Goal: Obtain resource: Download file/media

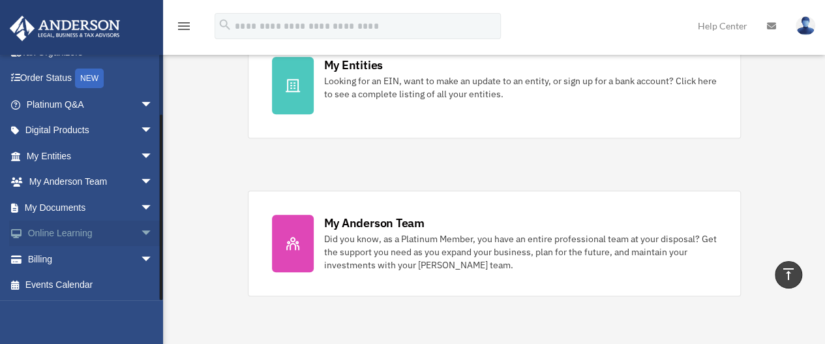
scroll to position [521, 0]
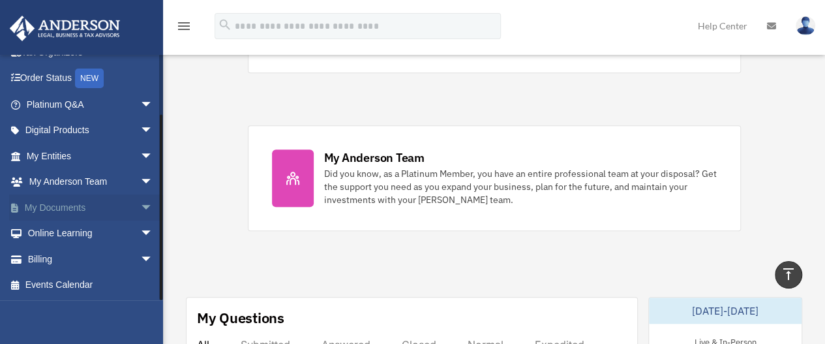
click at [93, 207] on link "My Documents arrow_drop_down" at bounding box center [91, 207] width 164 height 26
click at [140, 205] on span "arrow_drop_down" at bounding box center [153, 207] width 26 height 27
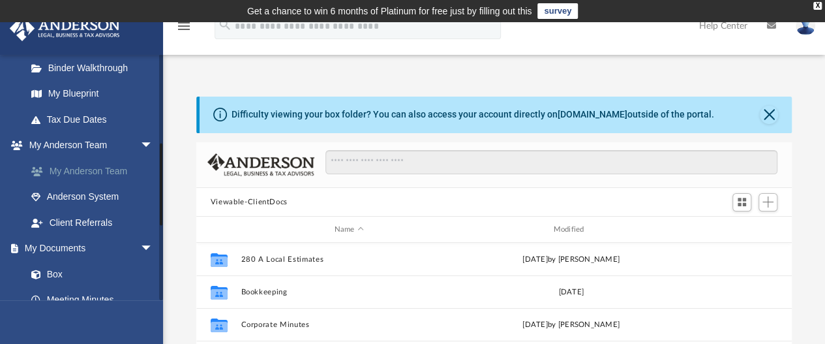
scroll to position [326, 0]
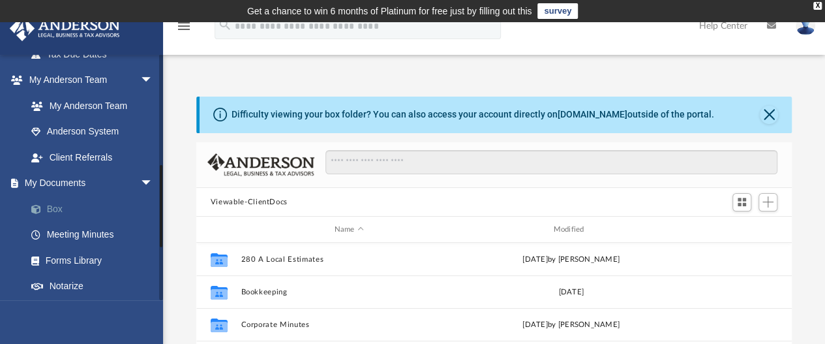
click at [57, 209] on link "Box" at bounding box center [95, 209] width 154 height 26
click at [53, 201] on link "Box" at bounding box center [95, 209] width 154 height 26
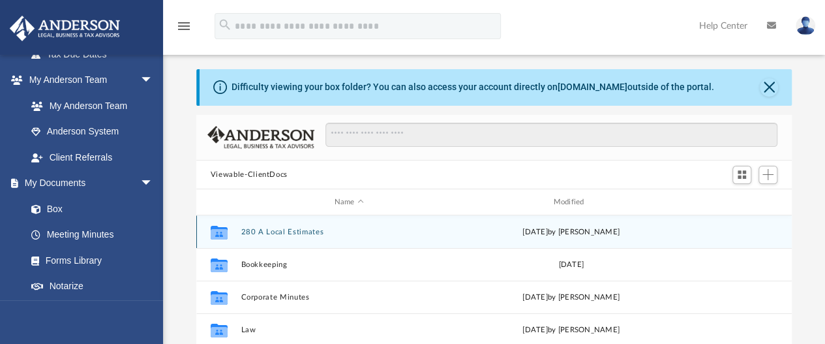
scroll to position [0, 0]
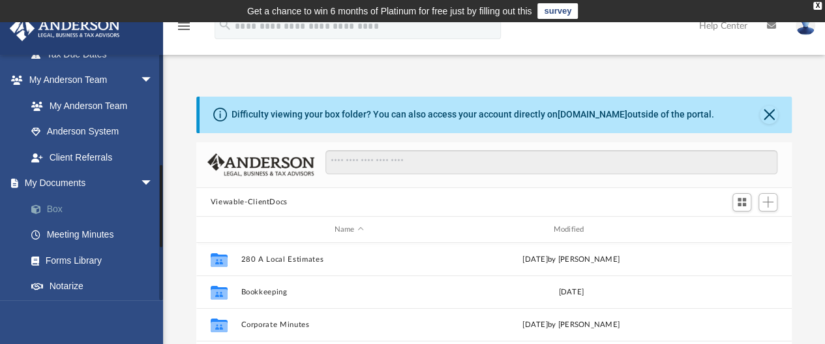
click at [53, 208] on link "Box" at bounding box center [95, 209] width 154 height 26
click at [48, 205] on link "Box" at bounding box center [95, 209] width 154 height 26
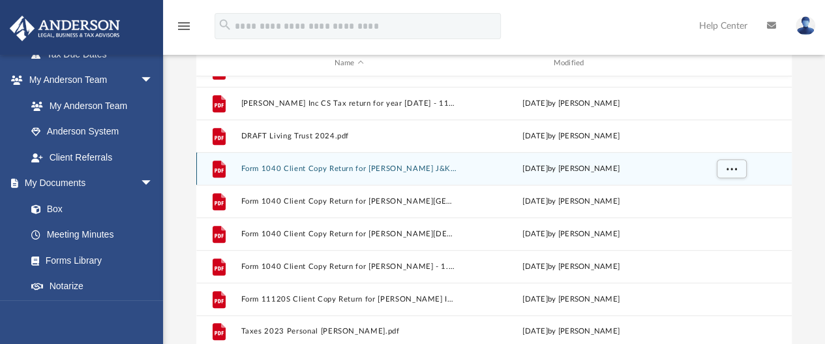
scroll to position [196, 0]
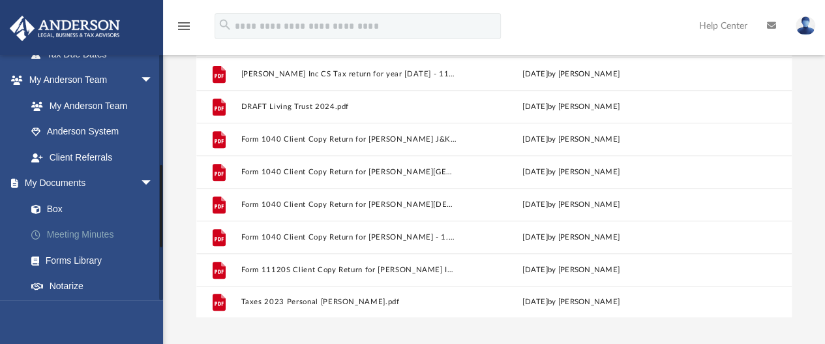
click at [47, 231] on link "Meeting Minutes" at bounding box center [95, 235] width 154 height 26
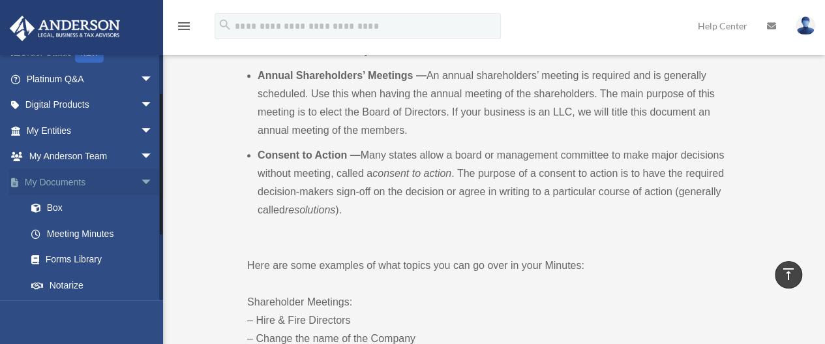
scroll to position [65, 0]
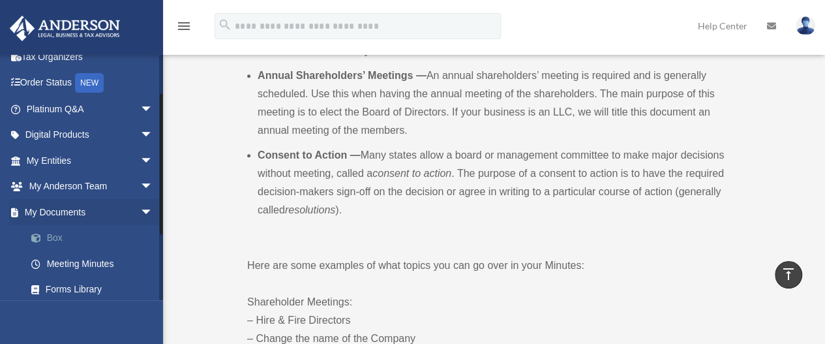
click at [50, 235] on link "Box" at bounding box center [95, 238] width 154 height 26
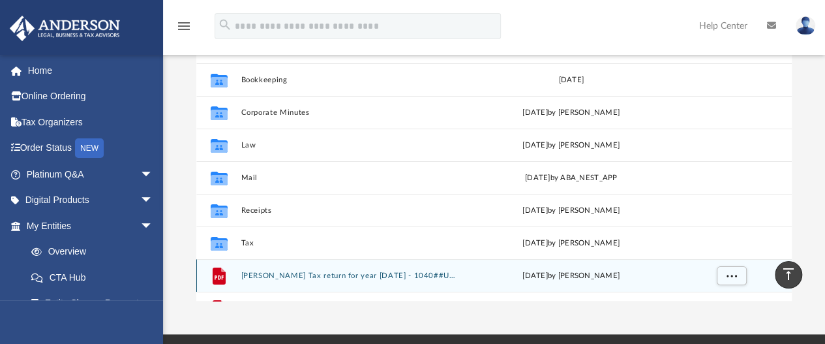
scroll to position [196, 0]
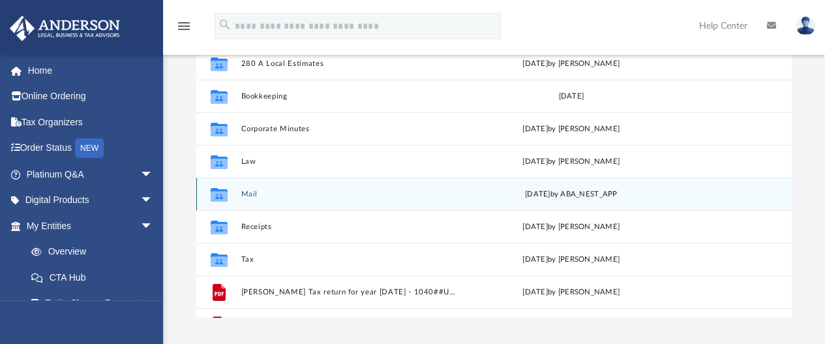
click at [246, 192] on button "Mail" at bounding box center [349, 194] width 216 height 8
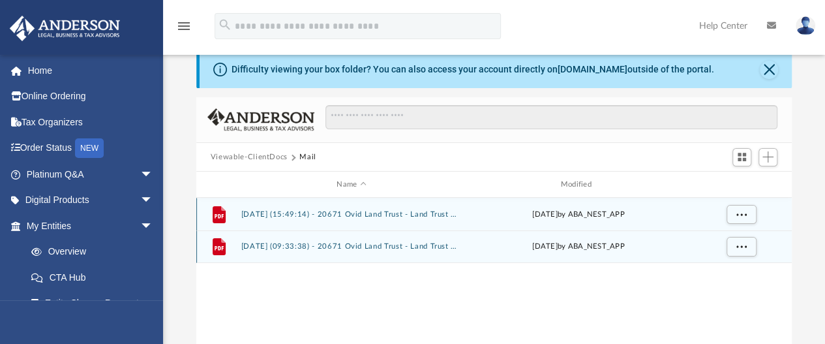
scroll to position [0, 0]
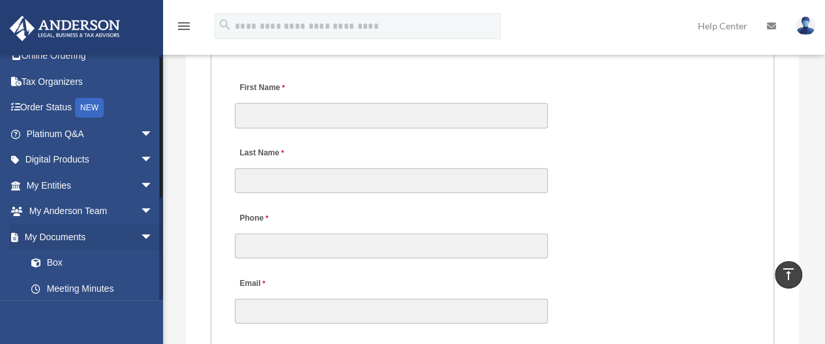
scroll to position [130, 0]
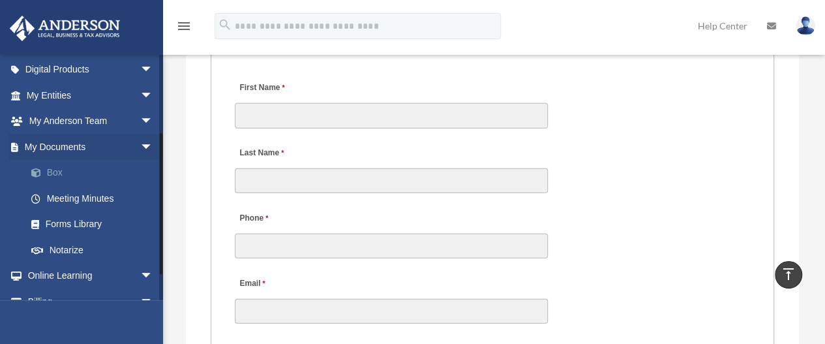
click at [56, 171] on link "Box" at bounding box center [95, 173] width 154 height 26
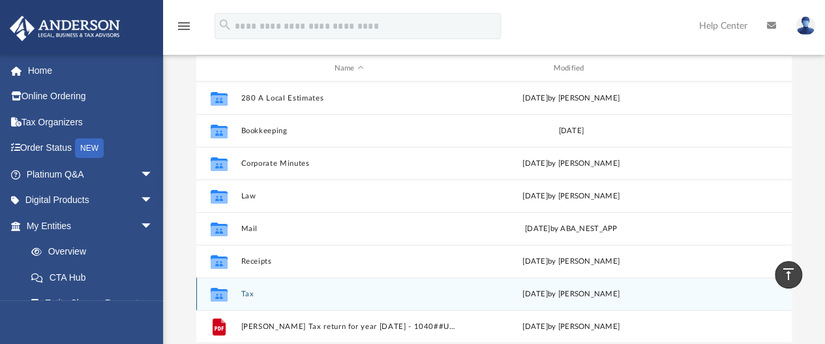
scroll to position [141, 0]
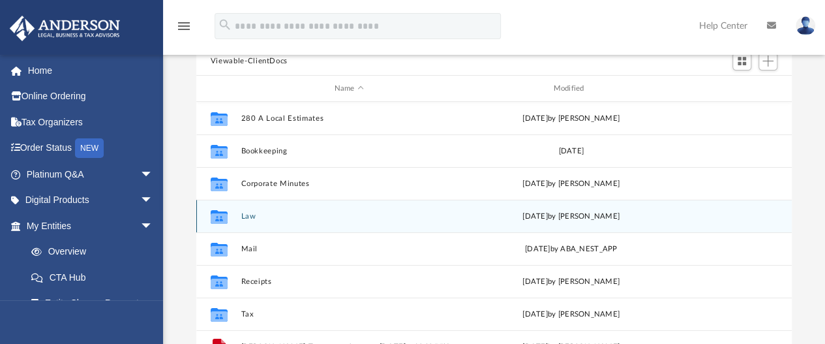
click at [250, 216] on button "Law" at bounding box center [349, 216] width 216 height 8
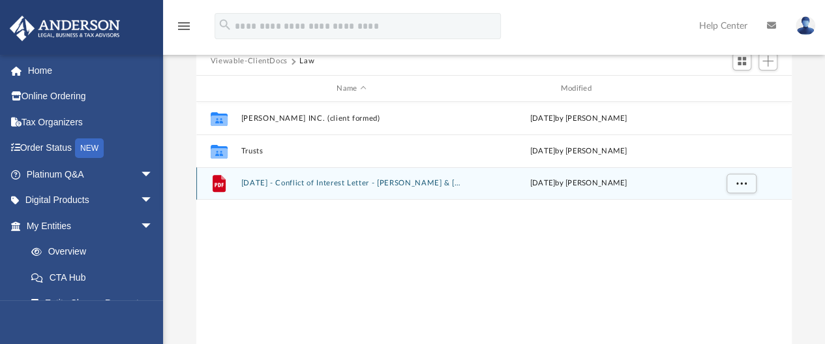
click at [373, 184] on button "[DATE] - Conflict of Interest Letter - [PERSON_NAME] & [PERSON_NAME][DEMOGRAPHI…" at bounding box center [351, 183] width 221 height 8
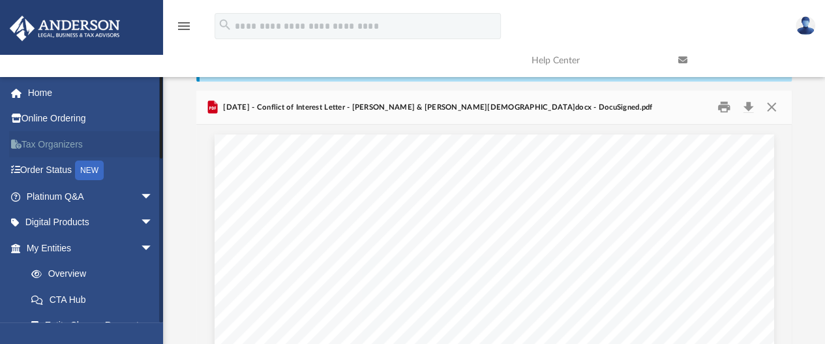
scroll to position [0, 0]
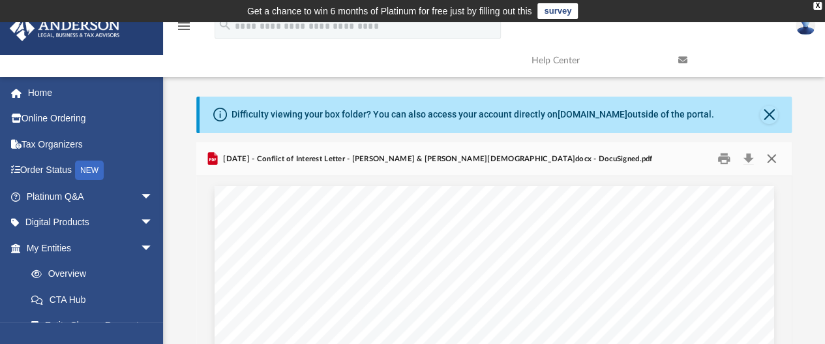
click at [771, 160] on button "Close" at bounding box center [770, 159] width 23 height 20
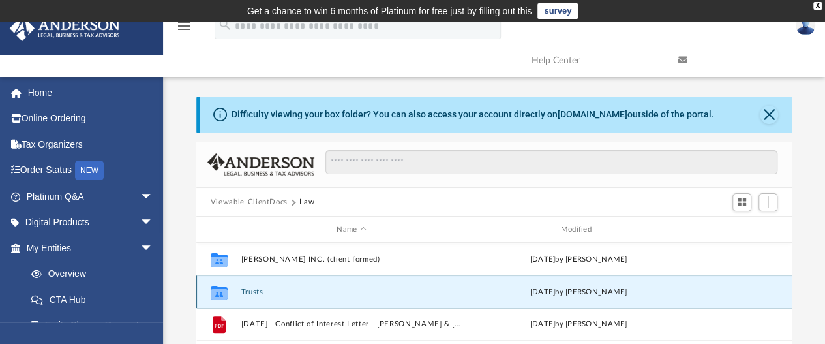
click at [256, 291] on button "Trusts" at bounding box center [351, 291] width 221 height 8
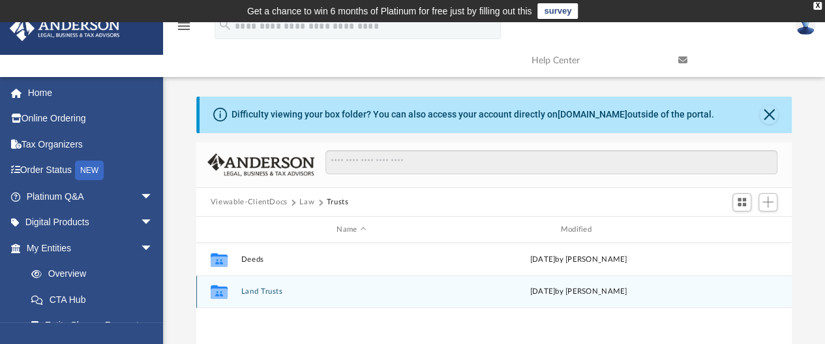
click at [269, 294] on button "Land Trusts" at bounding box center [351, 291] width 221 height 8
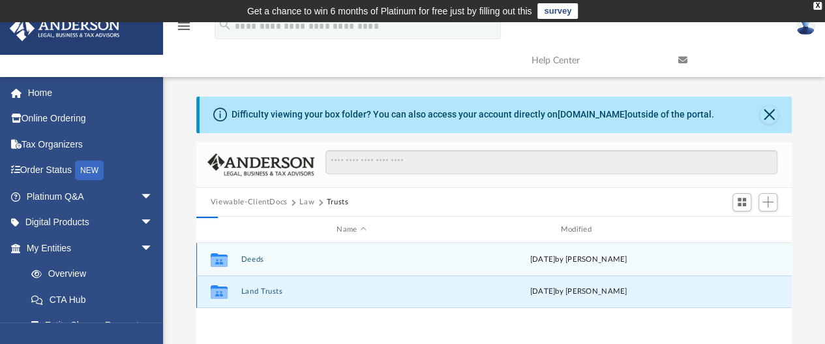
click at [269, 294] on button "Land Trusts" at bounding box center [351, 291] width 221 height 8
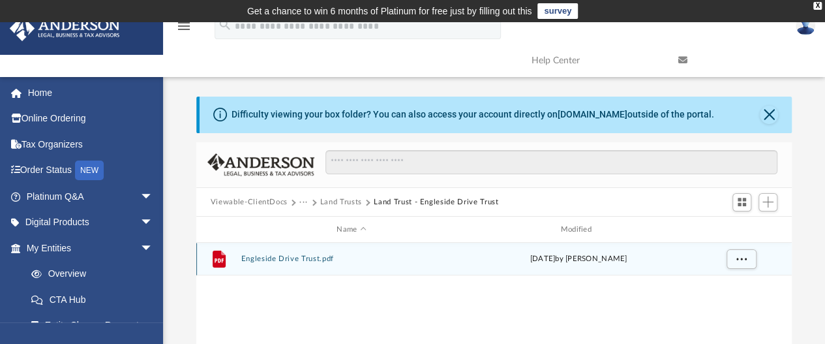
click at [317, 259] on button "Engleside Drive Trust.pdf" at bounding box center [351, 259] width 221 height 8
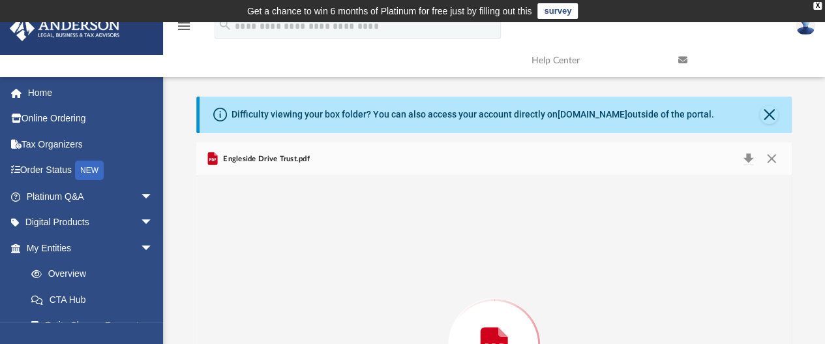
scroll to position [141, 0]
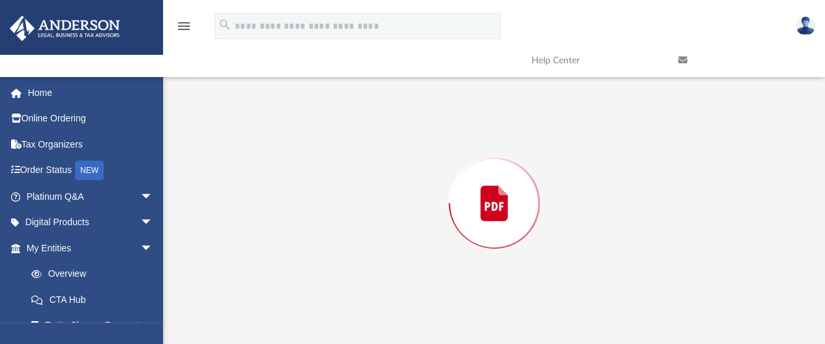
click at [317, 259] on div "Preview" at bounding box center [494, 203] width 596 height 336
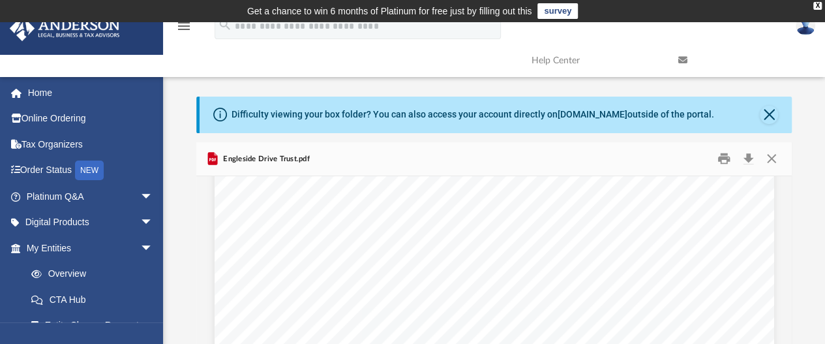
scroll to position [3833, 0]
click at [743, 160] on button "Download" at bounding box center [747, 159] width 23 height 20
